Goal: Check status: Check status

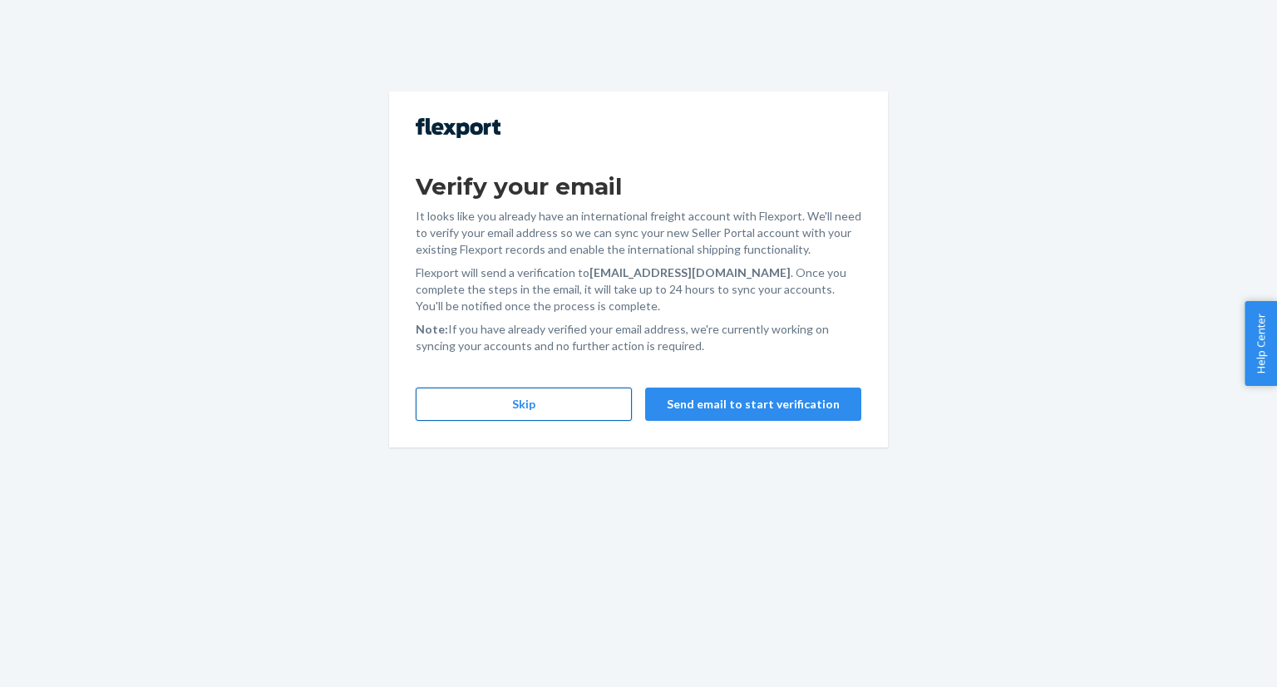
click at [560, 413] on button "Skip" at bounding box center [524, 403] width 216 height 33
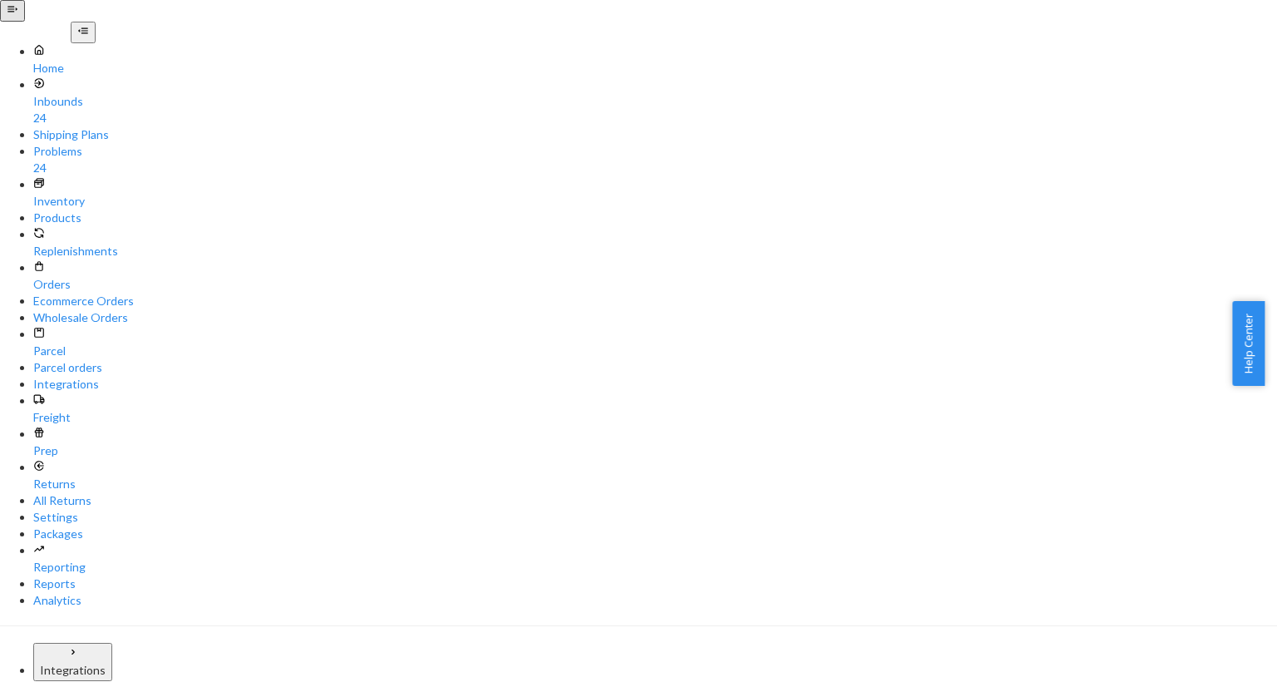
type input "#255150980"
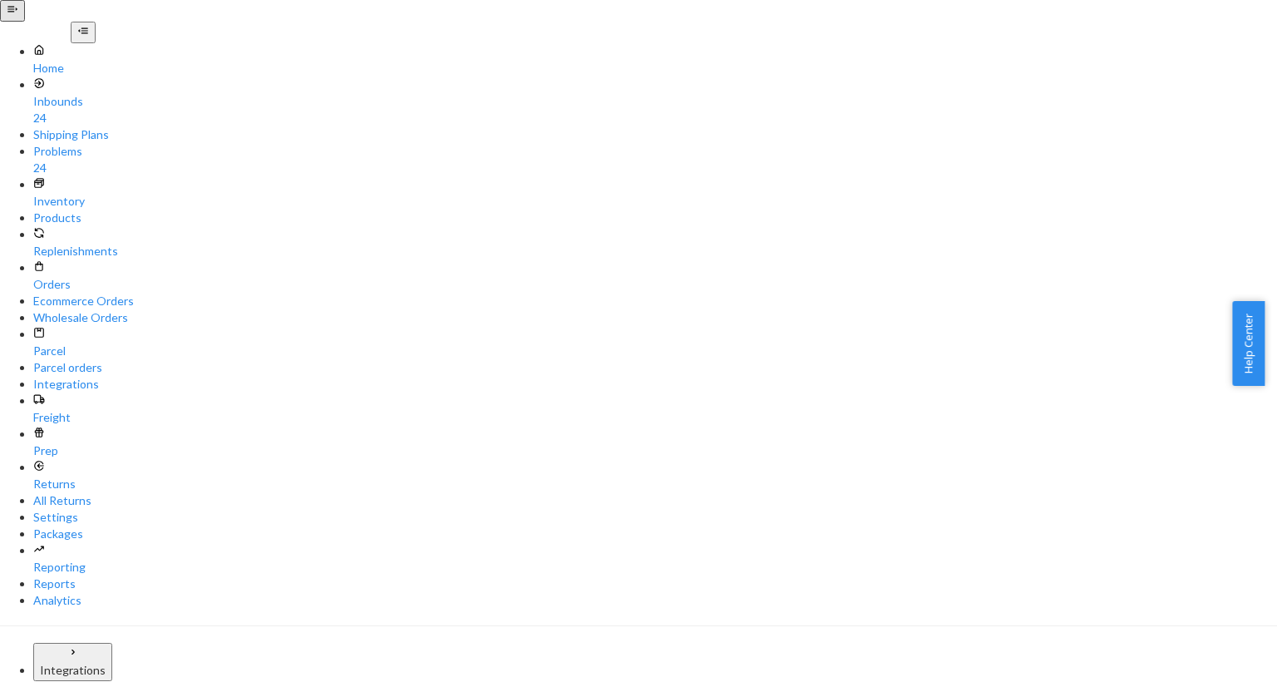
type input "#254166876"
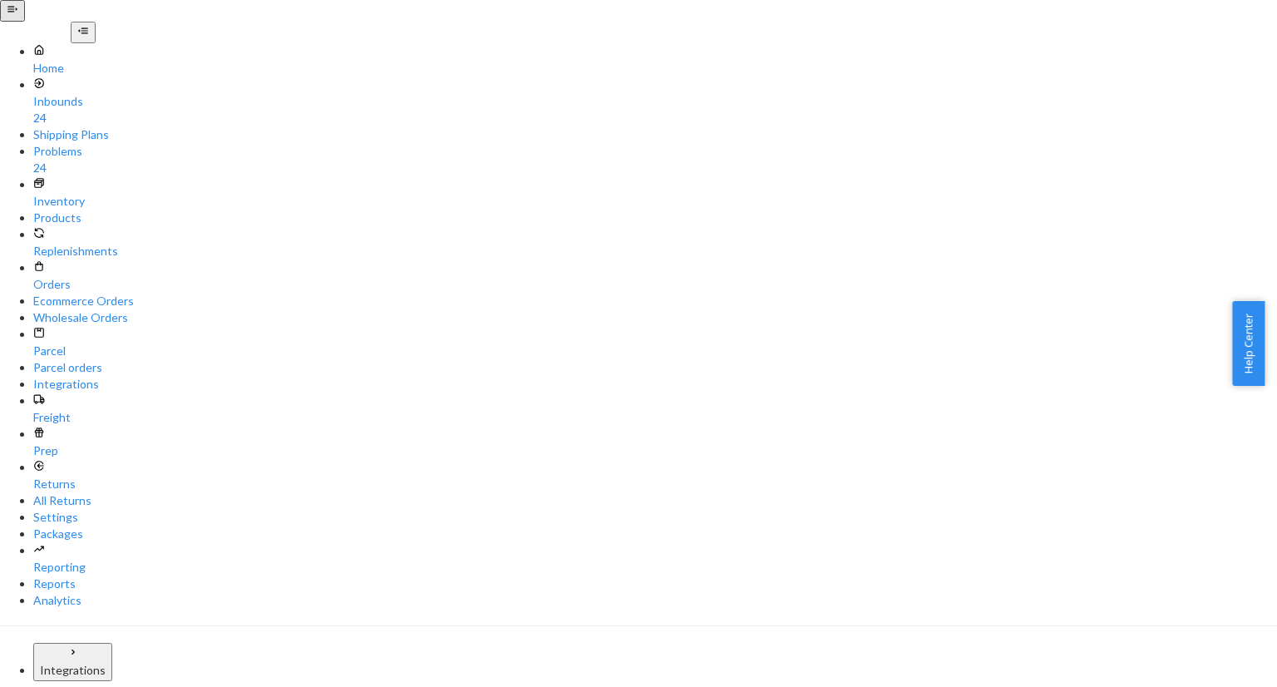
paste input "195086"
type input "#255195086"
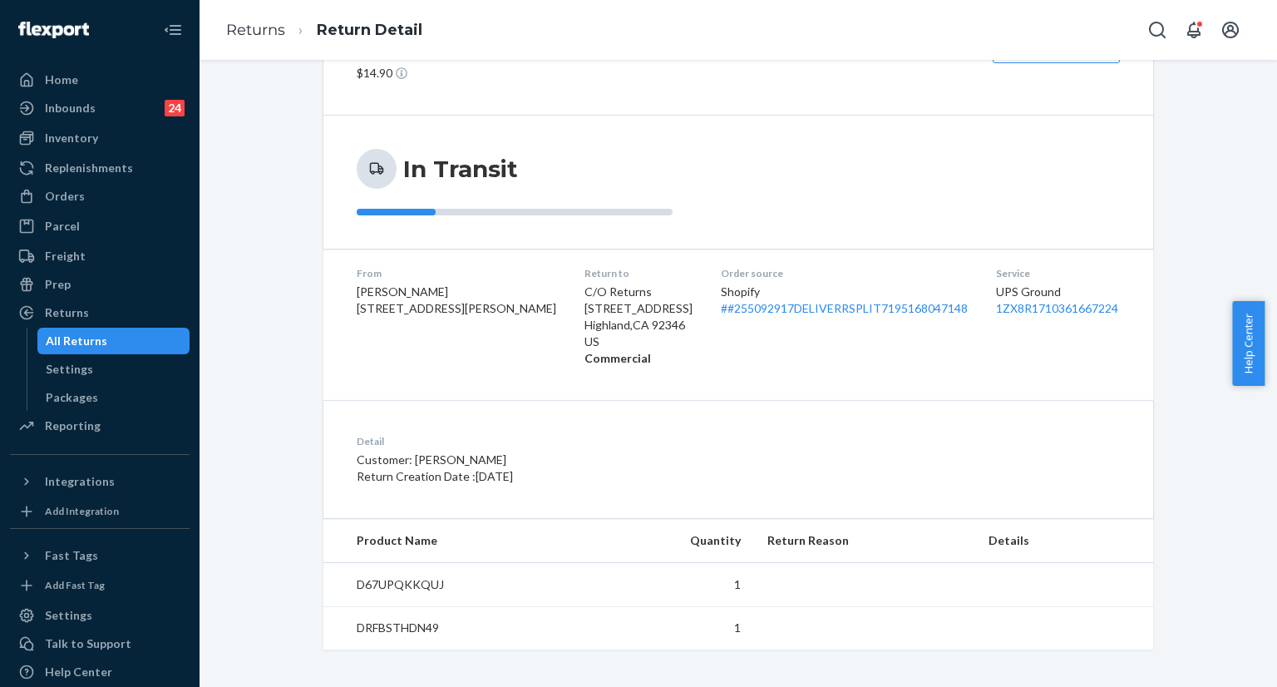
scroll to position [91, 0]
